Goal: Task Accomplishment & Management: Manage account settings

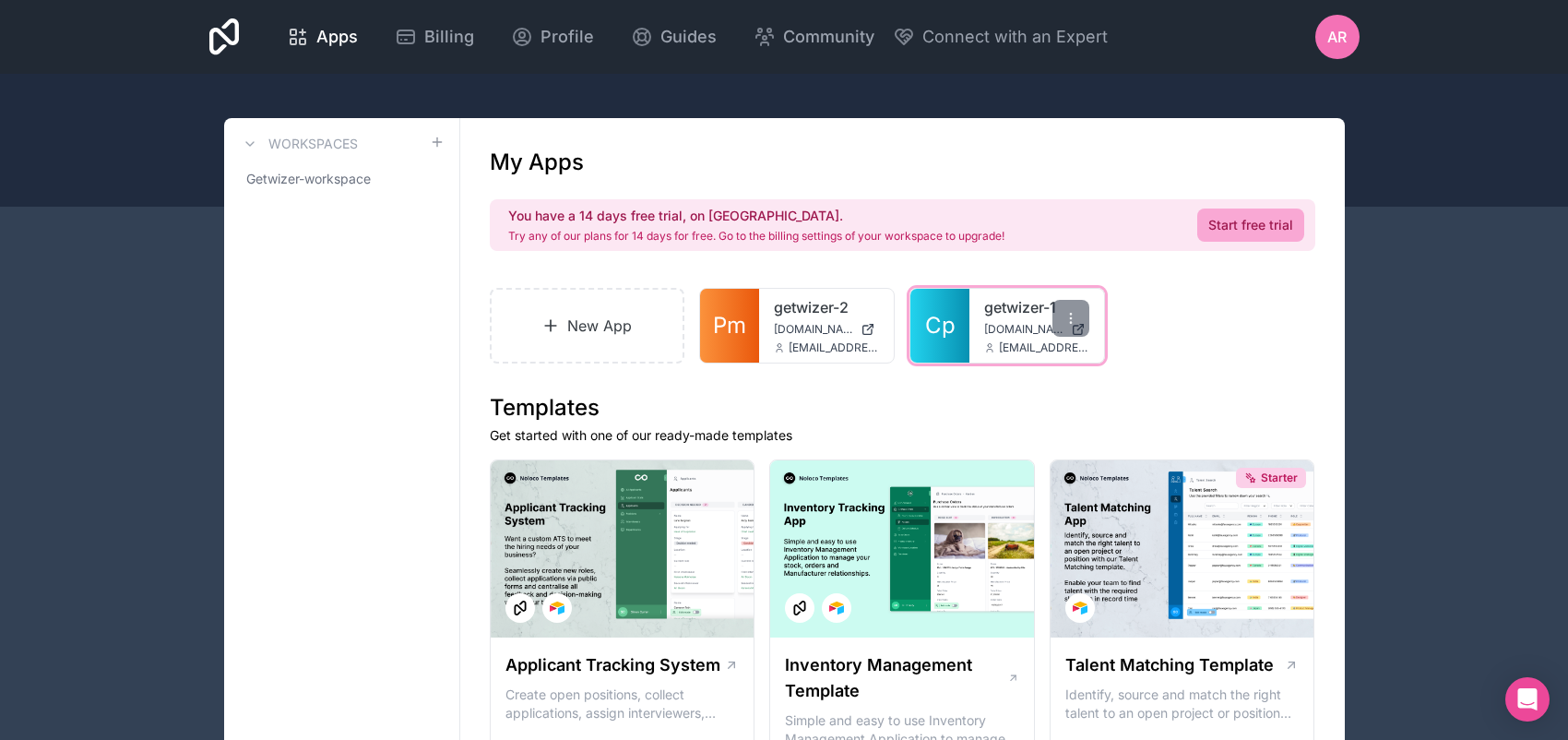
click at [956, 340] on span "Cp" at bounding box center [940, 326] width 30 height 30
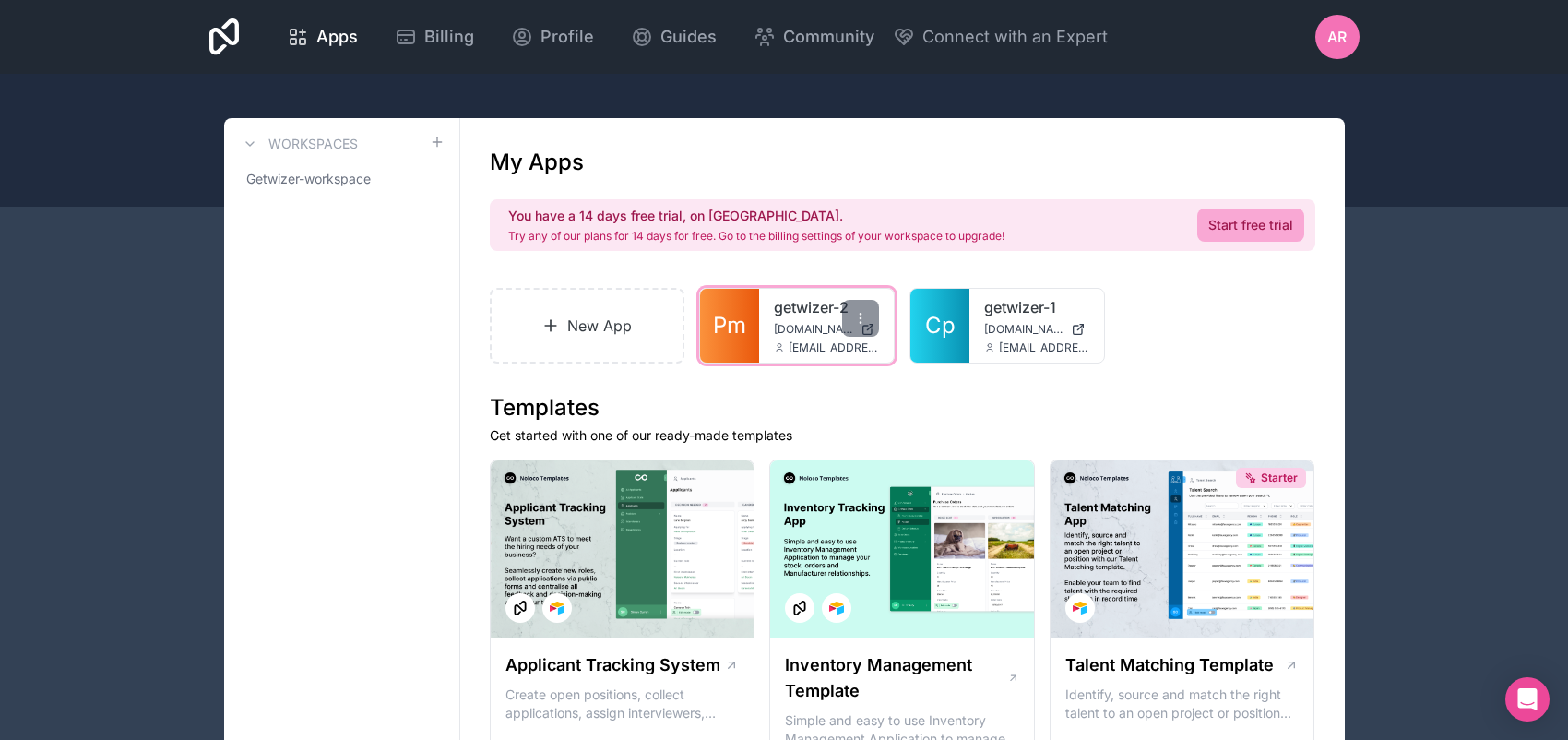
click at [759, 363] on link "Pm" at bounding box center [729, 326] width 59 height 74
click at [868, 326] on icon at bounding box center [860, 318] width 15 height 15
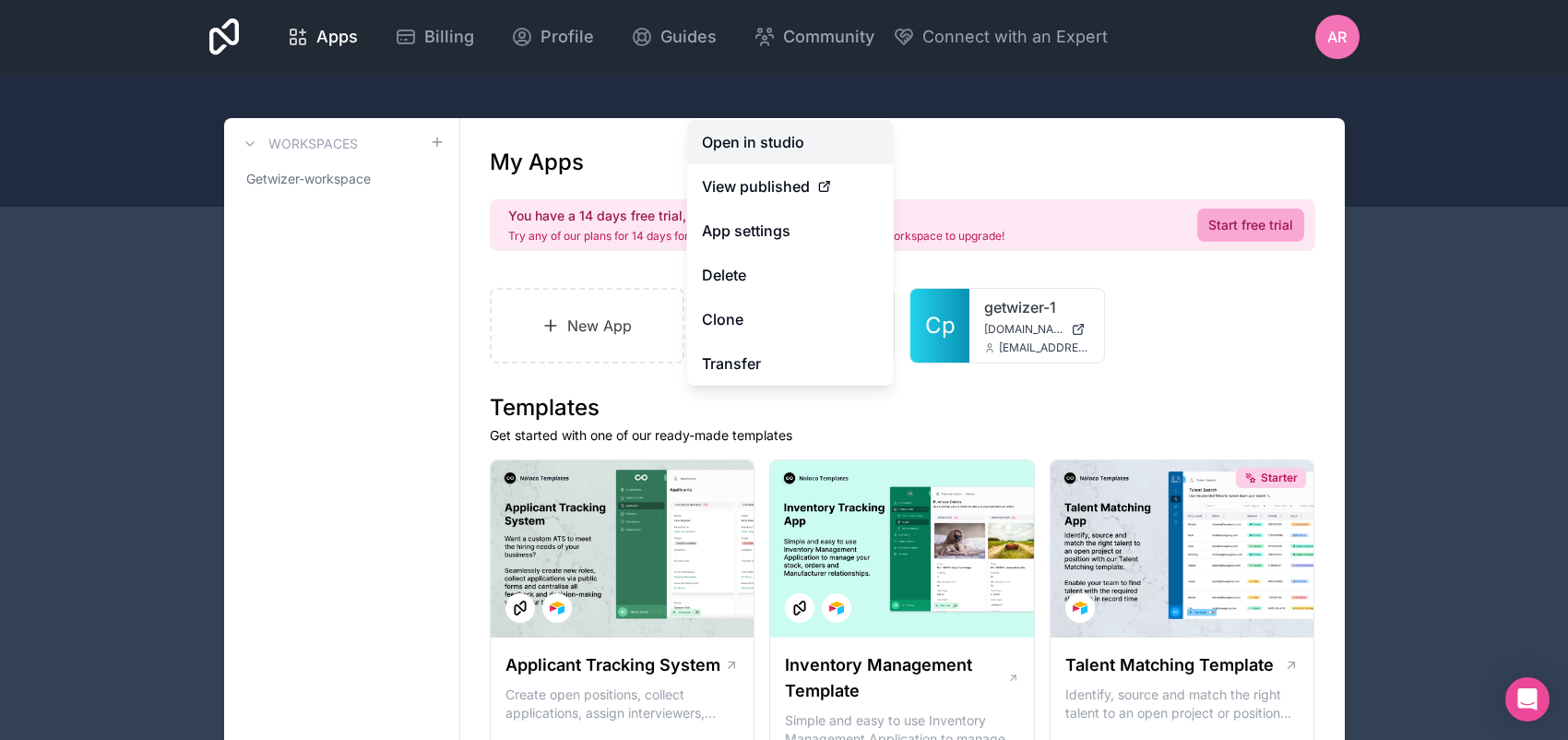
click at [703, 120] on link "Open in studio" at bounding box center [791, 142] width 207 height 44
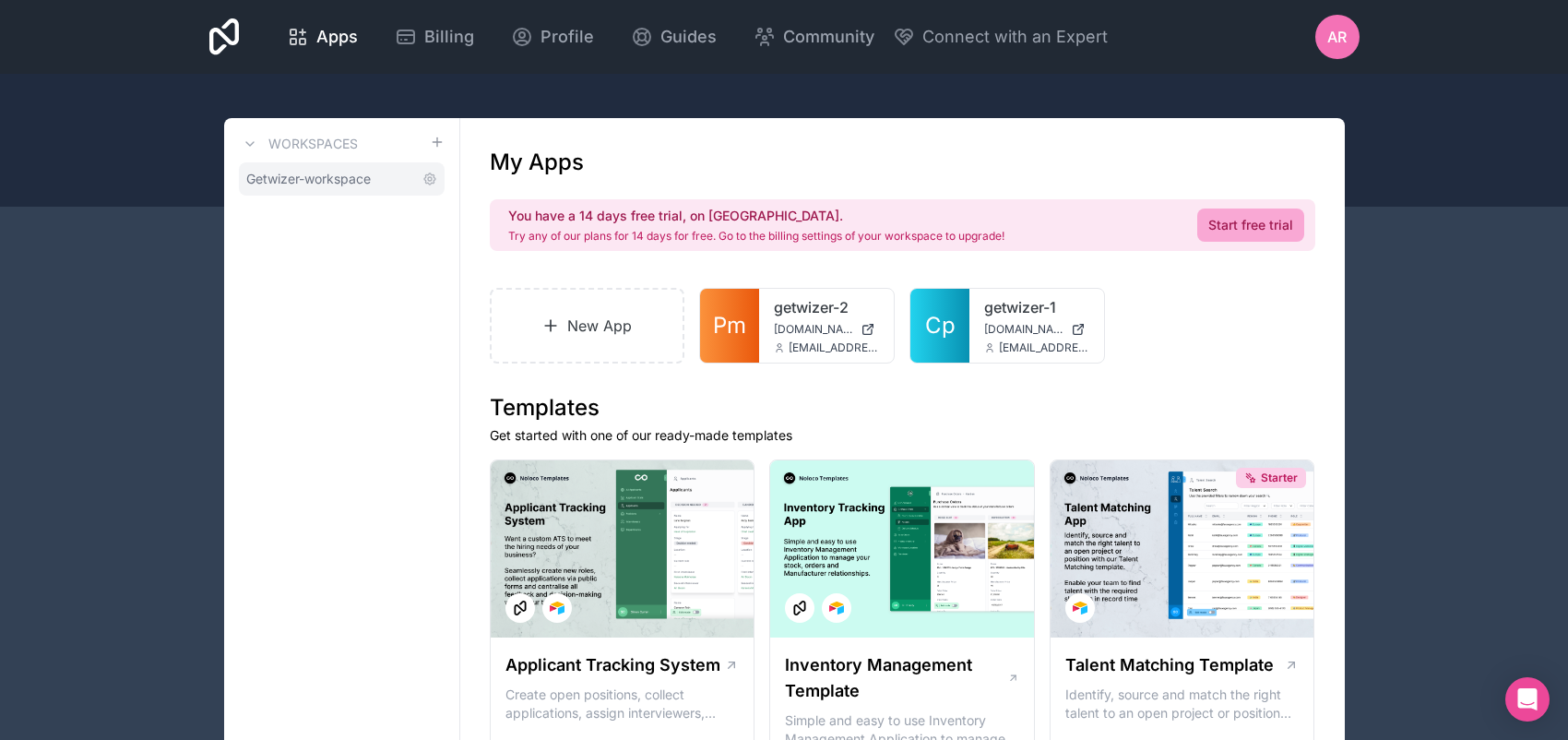
click at [303, 189] on span "Getwizer-workspace" at bounding box center [308, 179] width 125 height 18
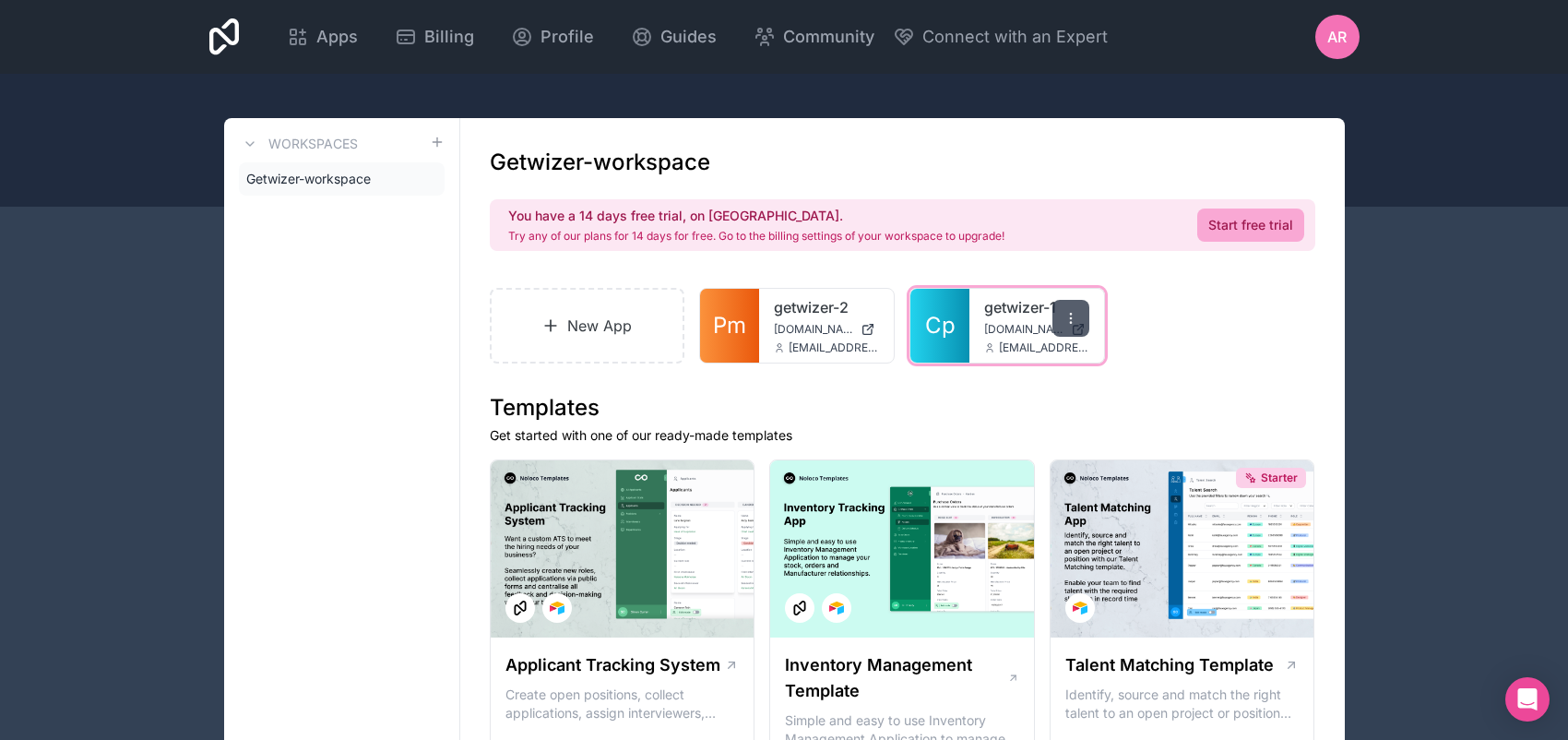
click at [1079, 337] on div at bounding box center [1071, 318] width 37 height 37
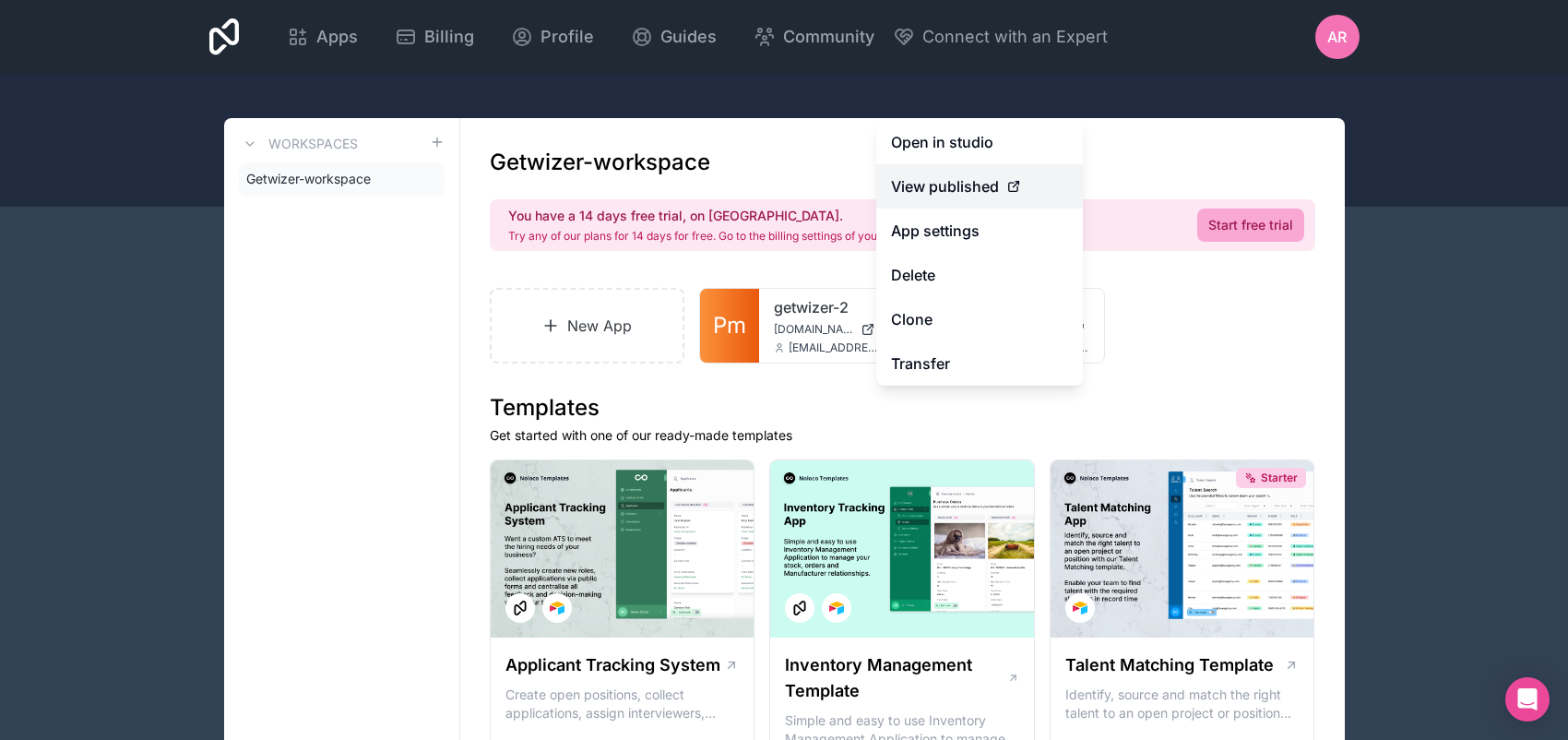
click at [899, 175] on span "View published" at bounding box center [945, 186] width 108 height 22
click at [1006, 179] on icon at bounding box center [1013, 186] width 15 height 15
click at [918, 175] on span "View published" at bounding box center [945, 186] width 108 height 22
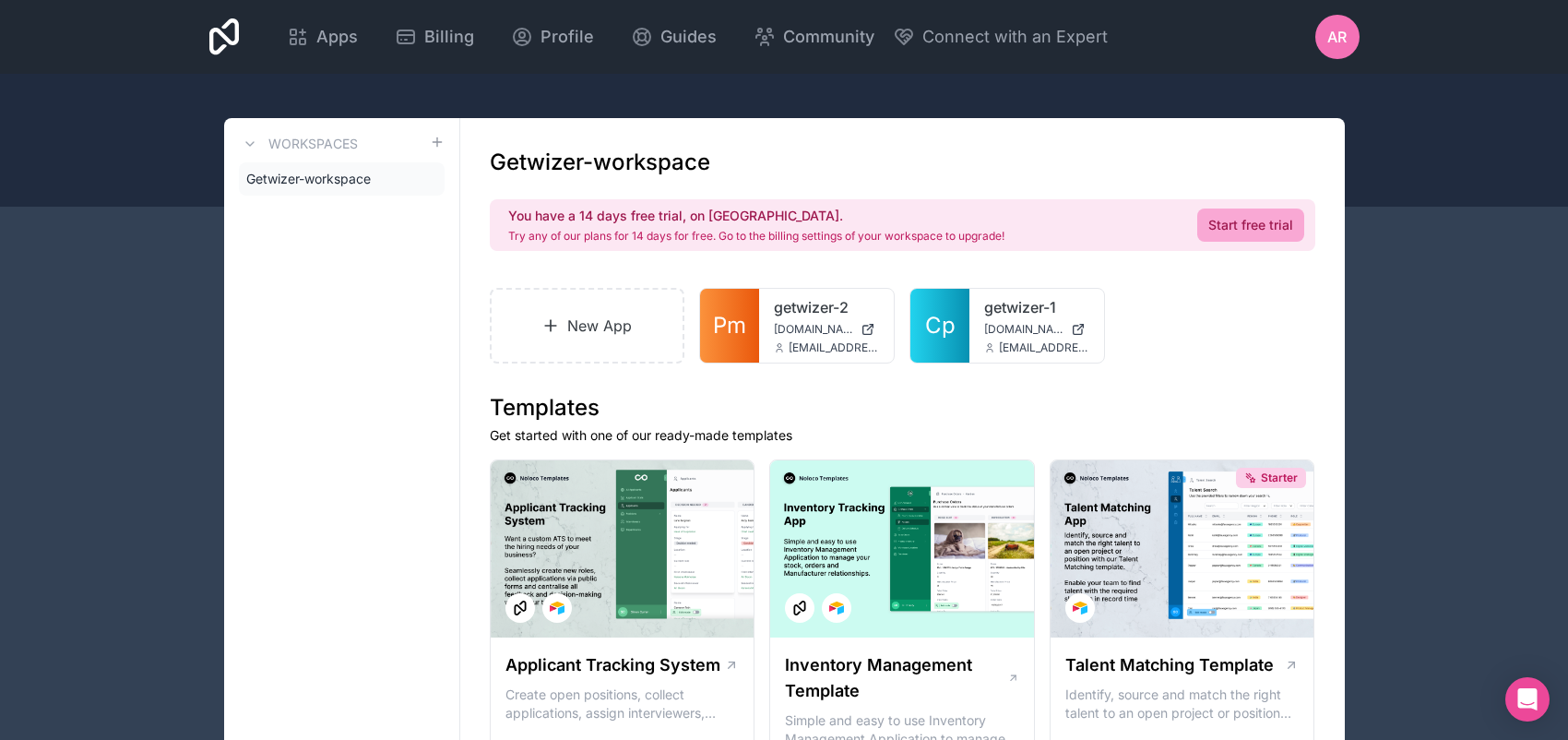
click at [1158, 364] on div "New App Pm getwizer-2 getwizer-2.noloco.co alon.ravid@getwizer.com Cp getwizer-…" at bounding box center [903, 326] width 826 height 75
click at [1063, 337] on div at bounding box center [1071, 318] width 37 height 37
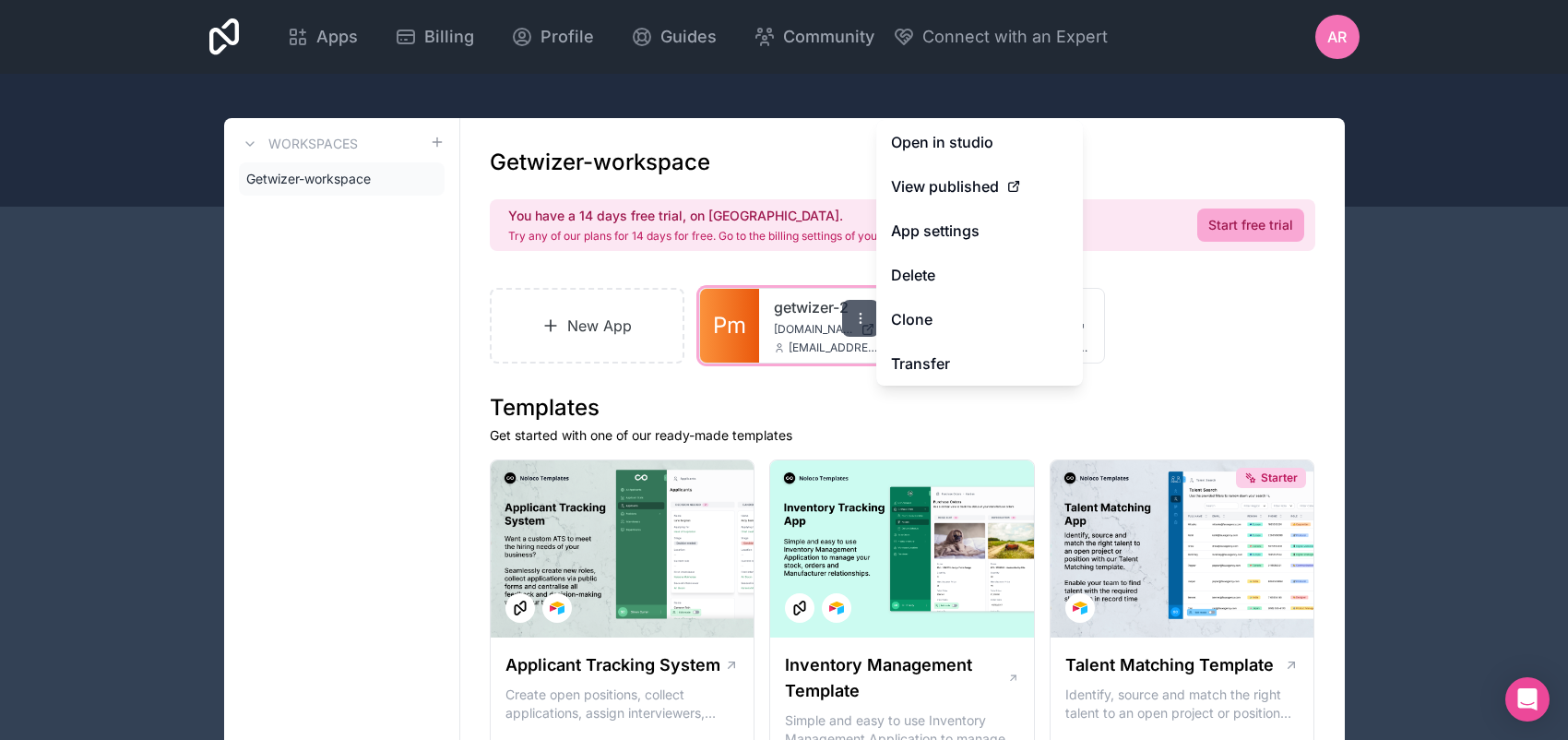
click at [879, 337] on div at bounding box center [860, 318] width 37 height 37
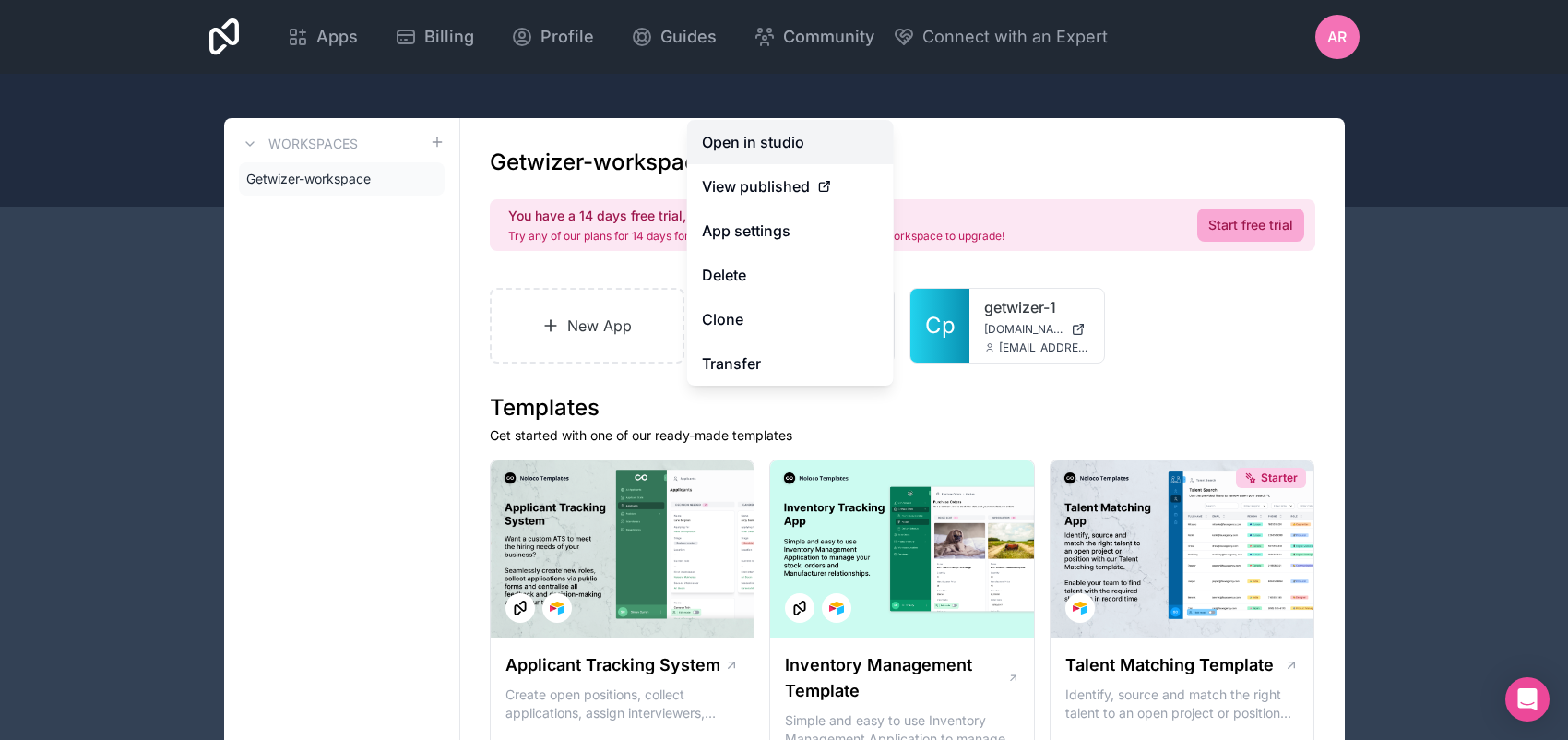
click at [754, 120] on link "Open in studio" at bounding box center [791, 142] width 207 height 44
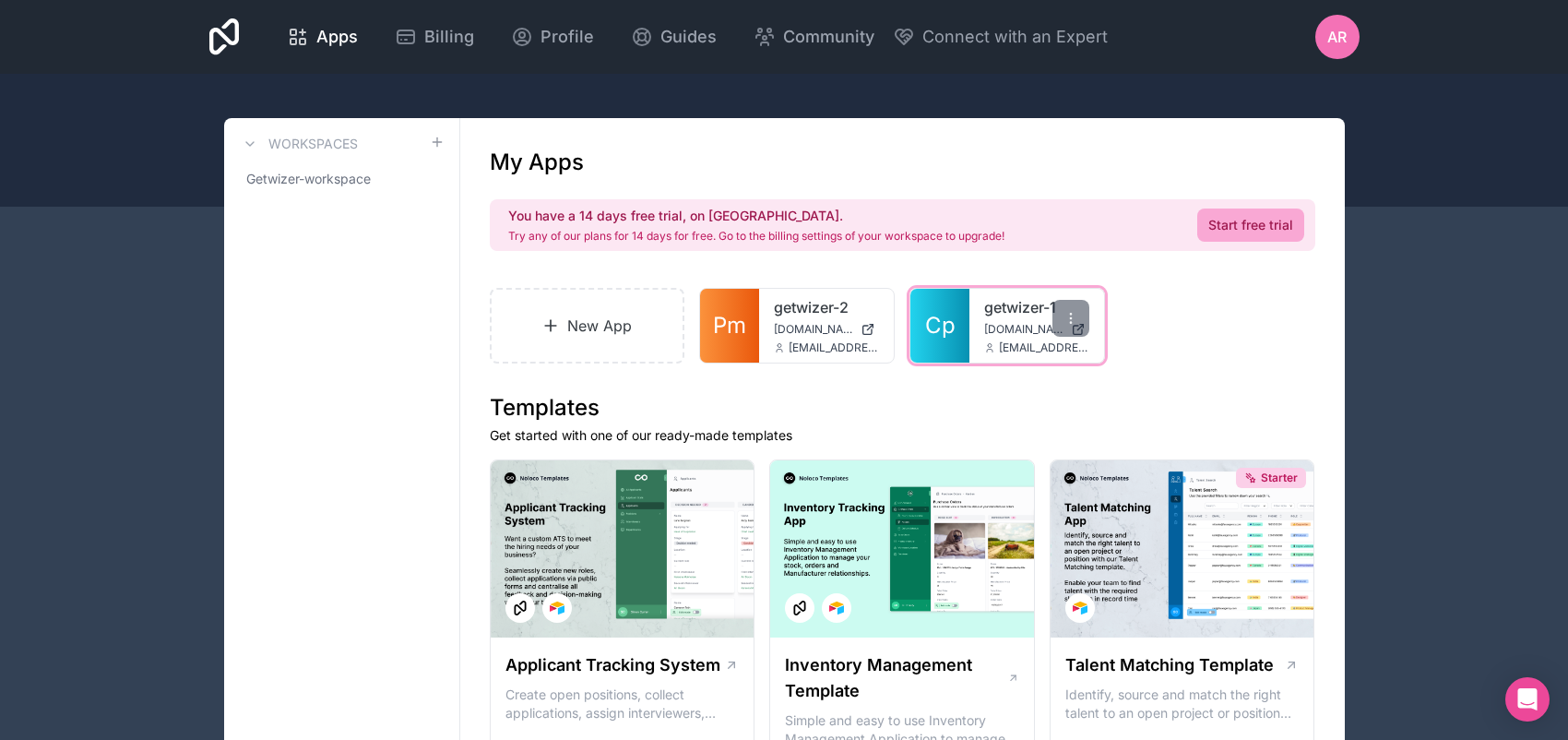
click at [956, 340] on span "Cp" at bounding box center [940, 326] width 30 height 30
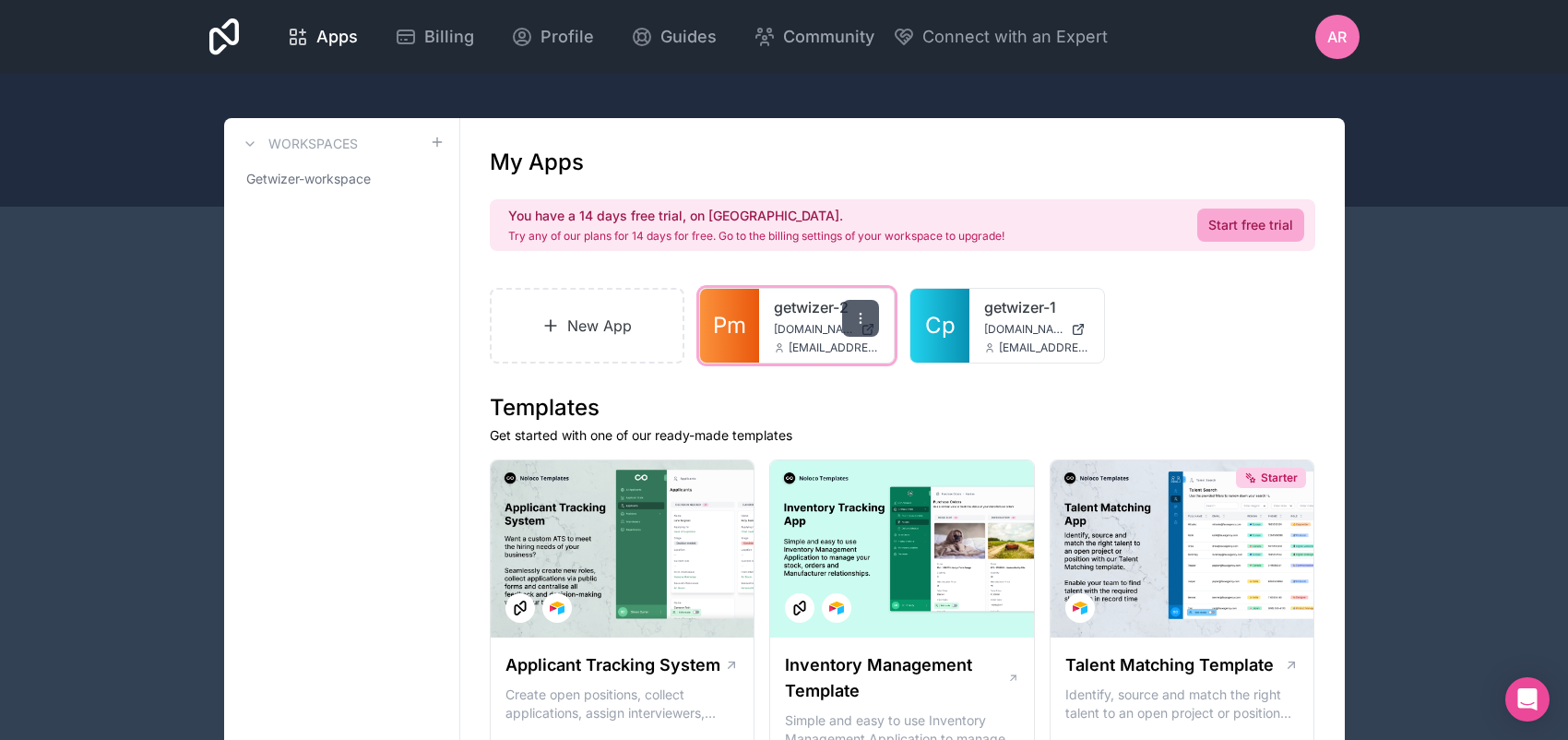
click at [868, 326] on icon at bounding box center [860, 318] width 15 height 15
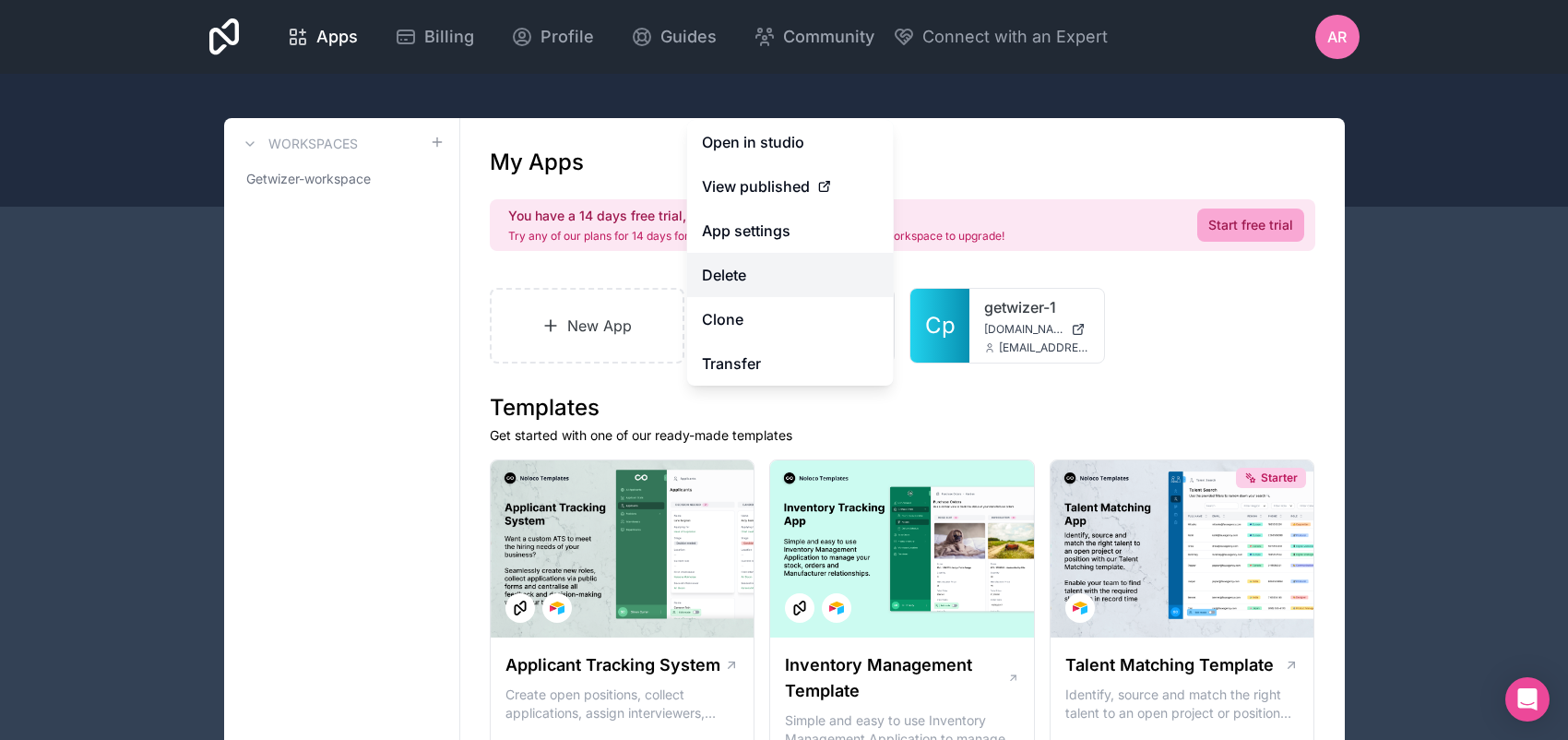
click at [699, 252] on button "Delete" at bounding box center [791, 275] width 207 height 44
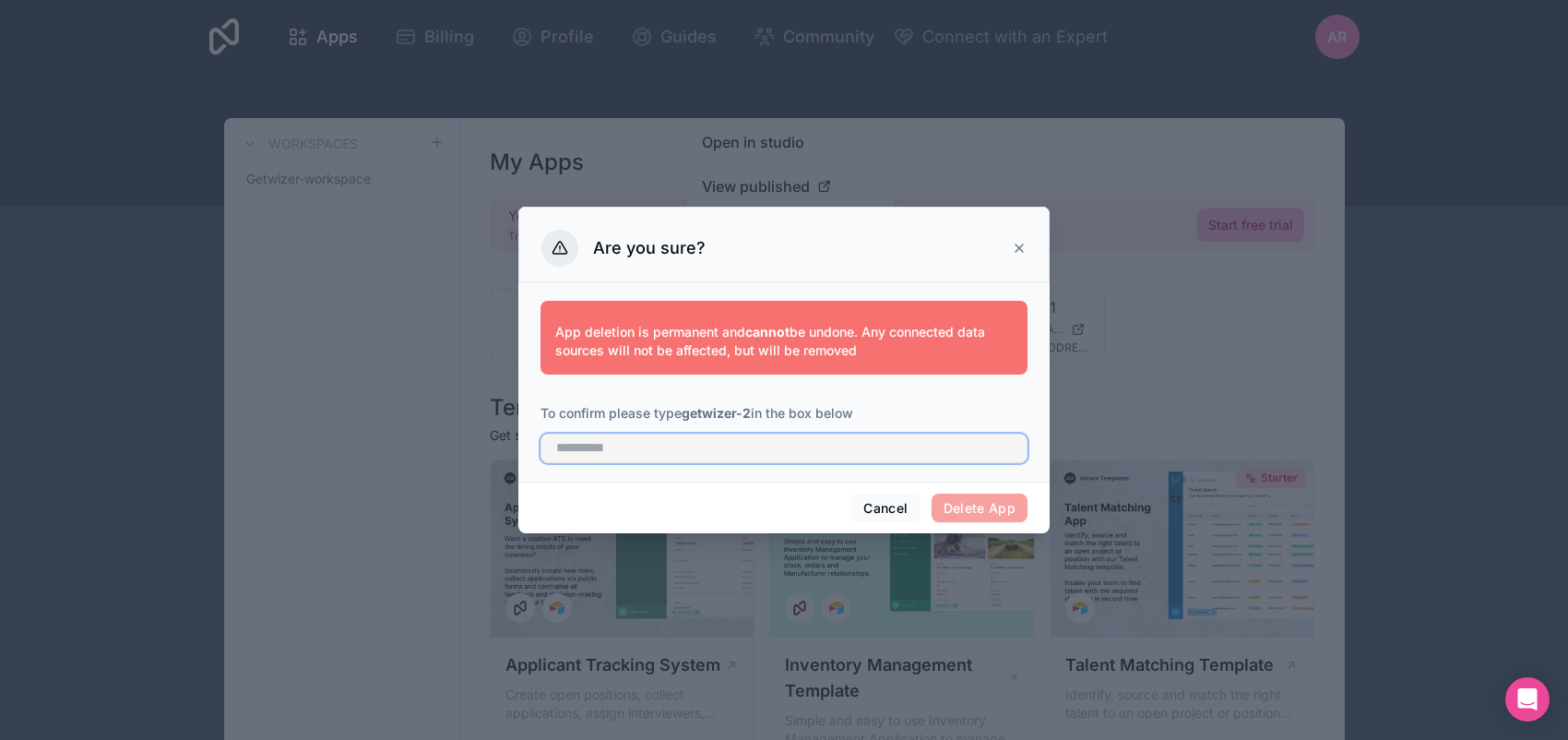
click at [722, 463] on input "text" at bounding box center [784, 448] width 487 height 30
type input "**********"
click at [1013, 523] on button "Delete App" at bounding box center [980, 509] width 97 height 30
